Goal: Information Seeking & Learning: Learn about a topic

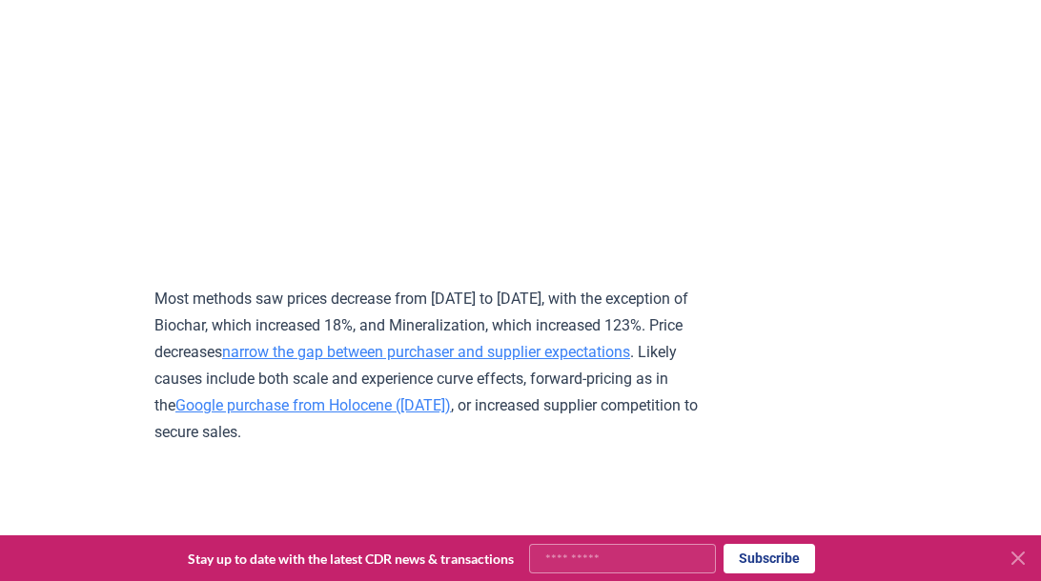
scroll to position [8170, 0]
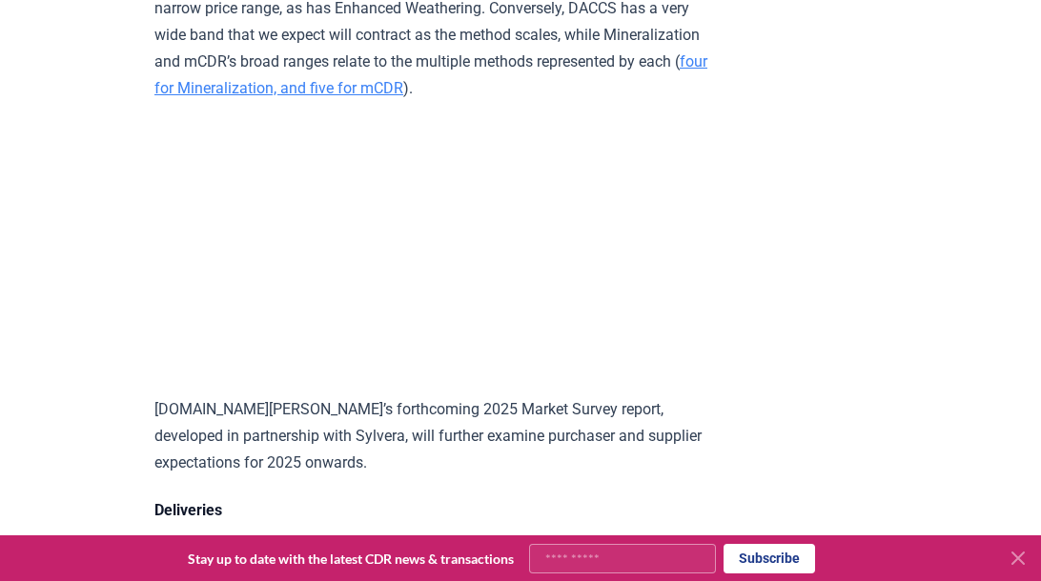
scroll to position [9078, 0]
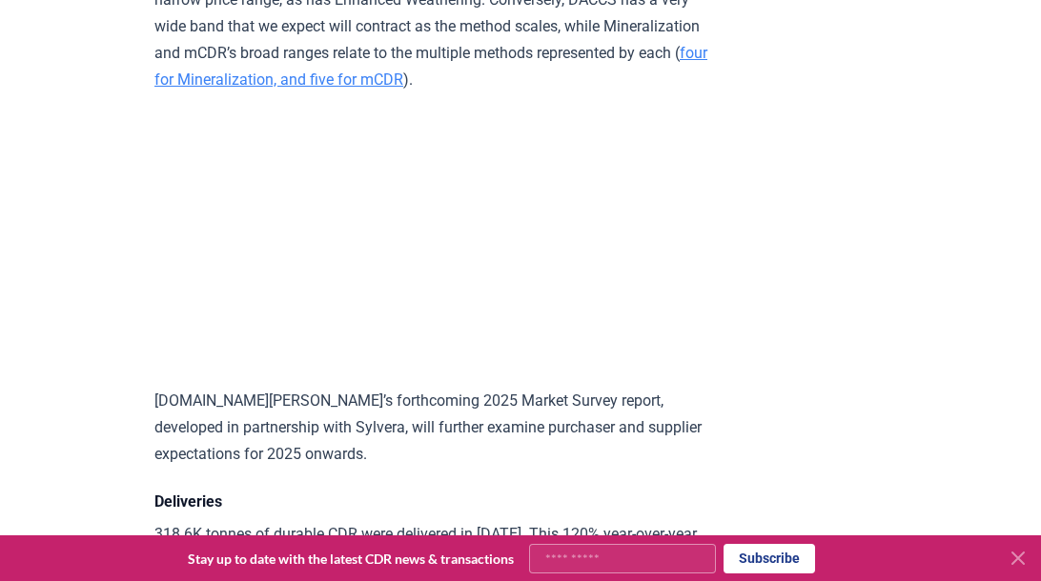
click at [344, 89] on link "four for Mineralization, and five for mCDR" at bounding box center [430, 66] width 553 height 45
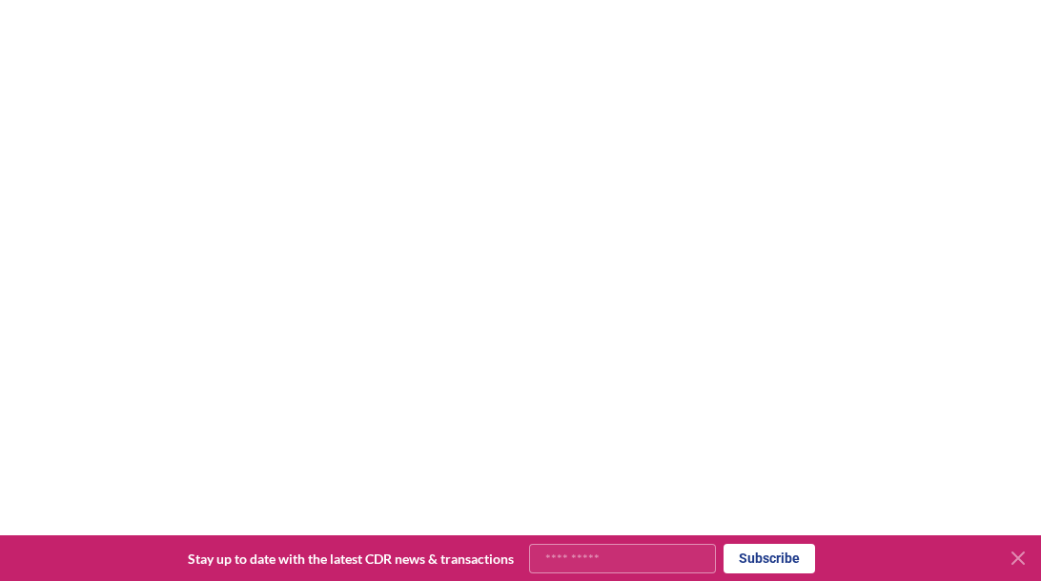
scroll to position [1175, 0]
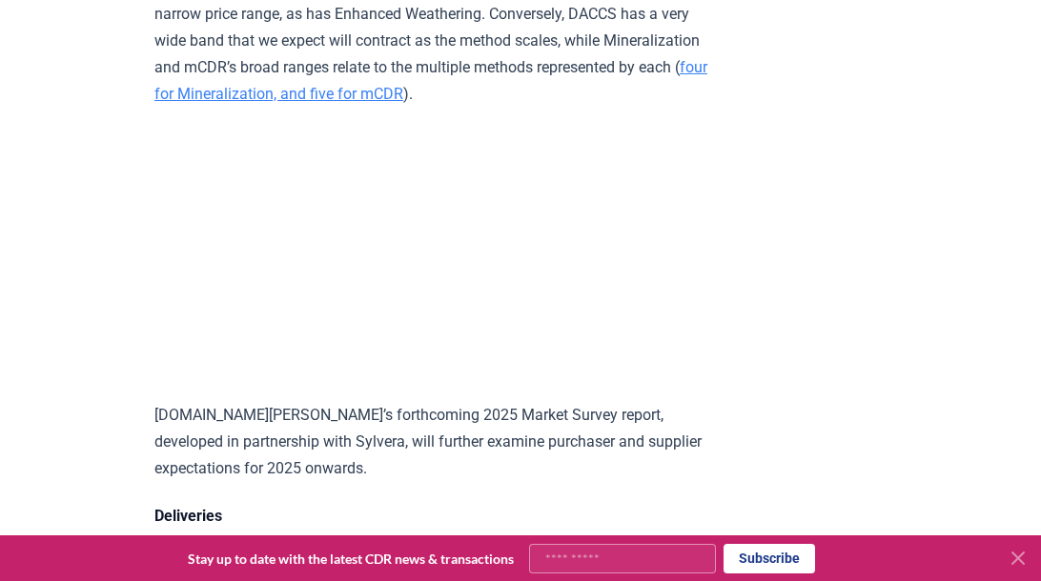
scroll to position [9065, 0]
click at [412, 102] on link "four for Mineralization, and five for mCDR" at bounding box center [430, 79] width 553 height 45
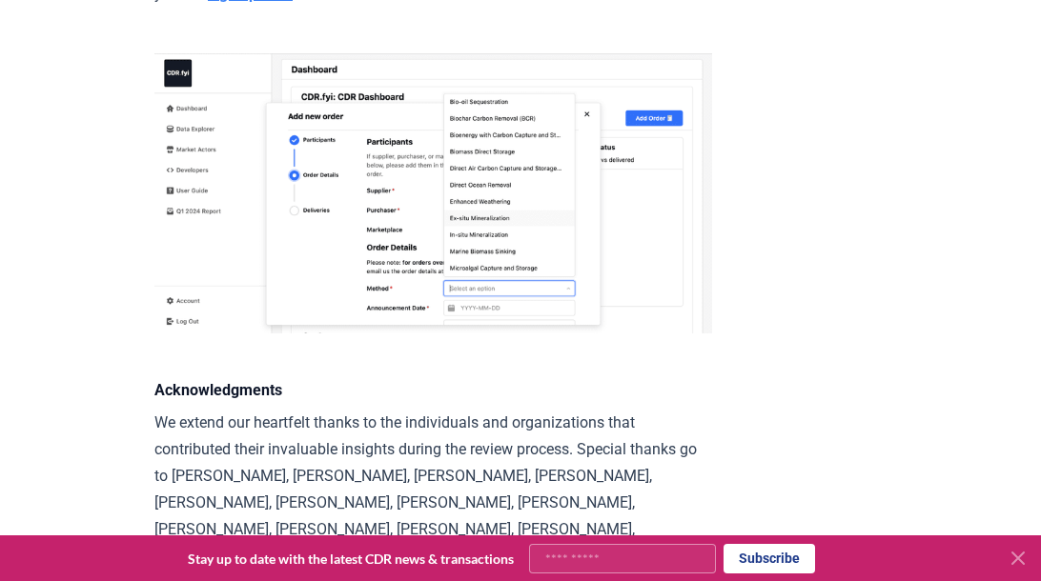
scroll to position [2124, 0]
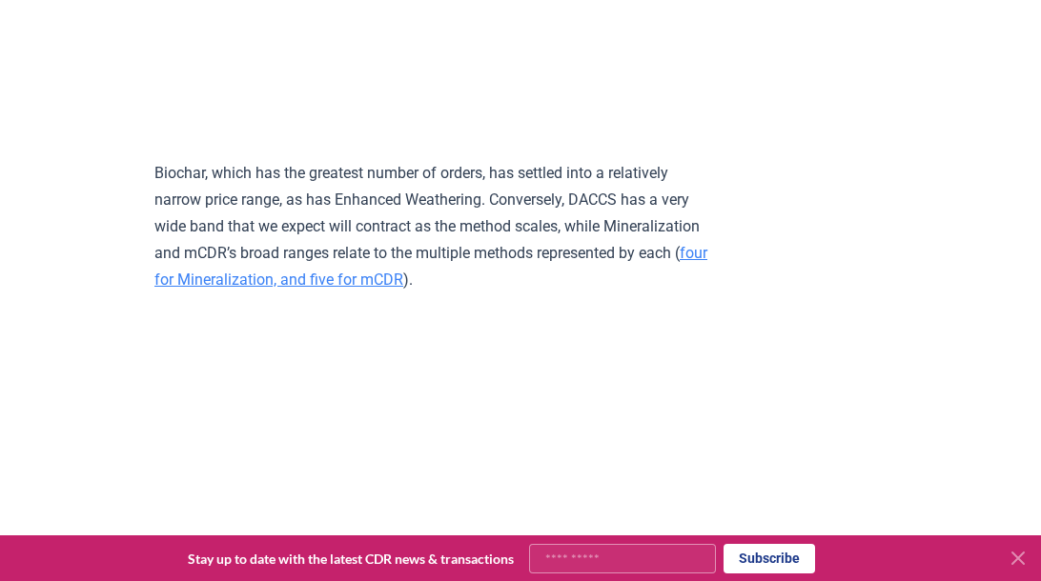
scroll to position [9065, 0]
